Goal: Obtain resource: Download file/media

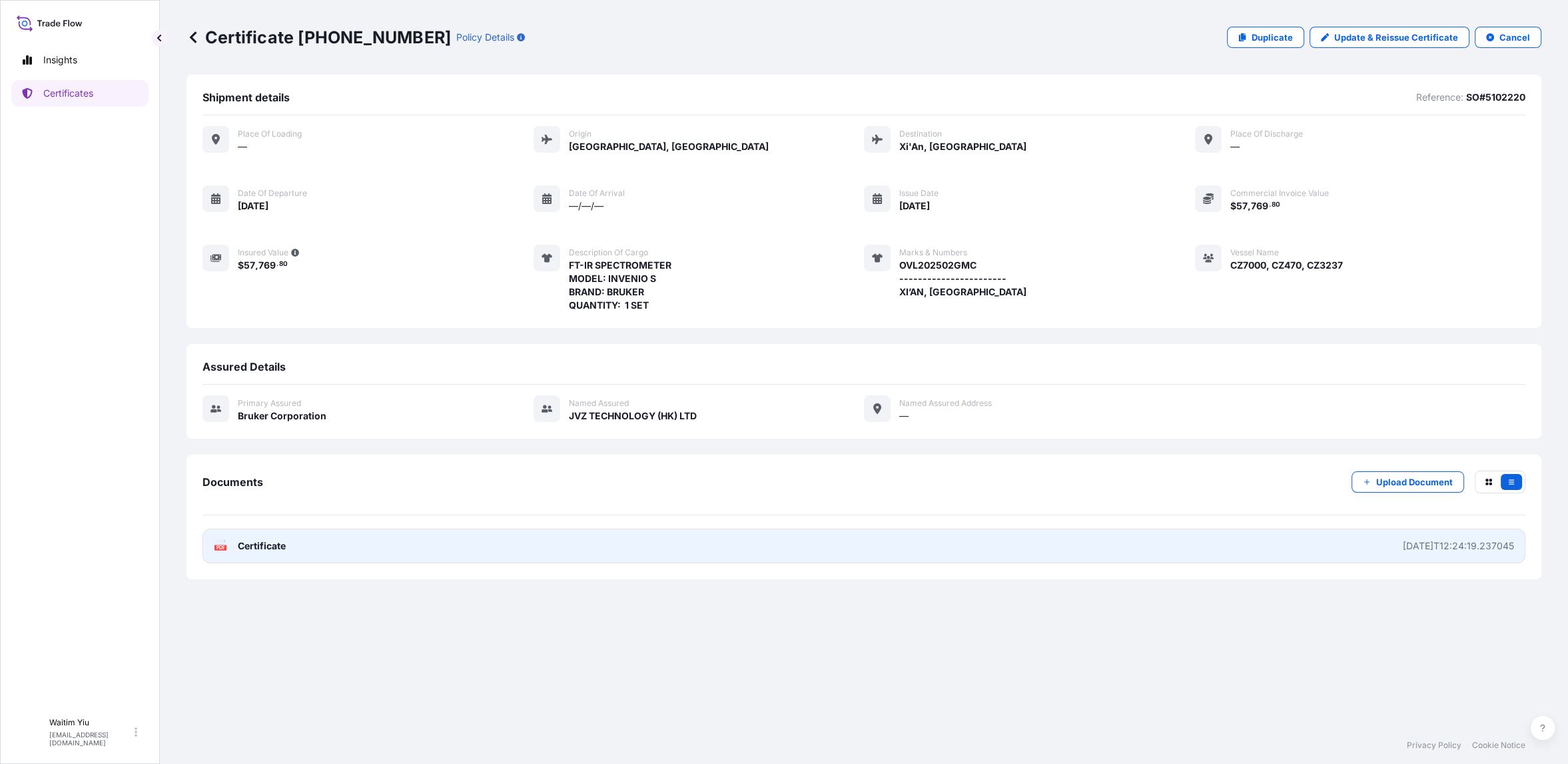
click at [1403, 537] on link "PDF Certificate [DATE]T12:24:19.237045" at bounding box center [864, 546] width 1323 height 35
